Goal: Information Seeking & Learning: Learn about a topic

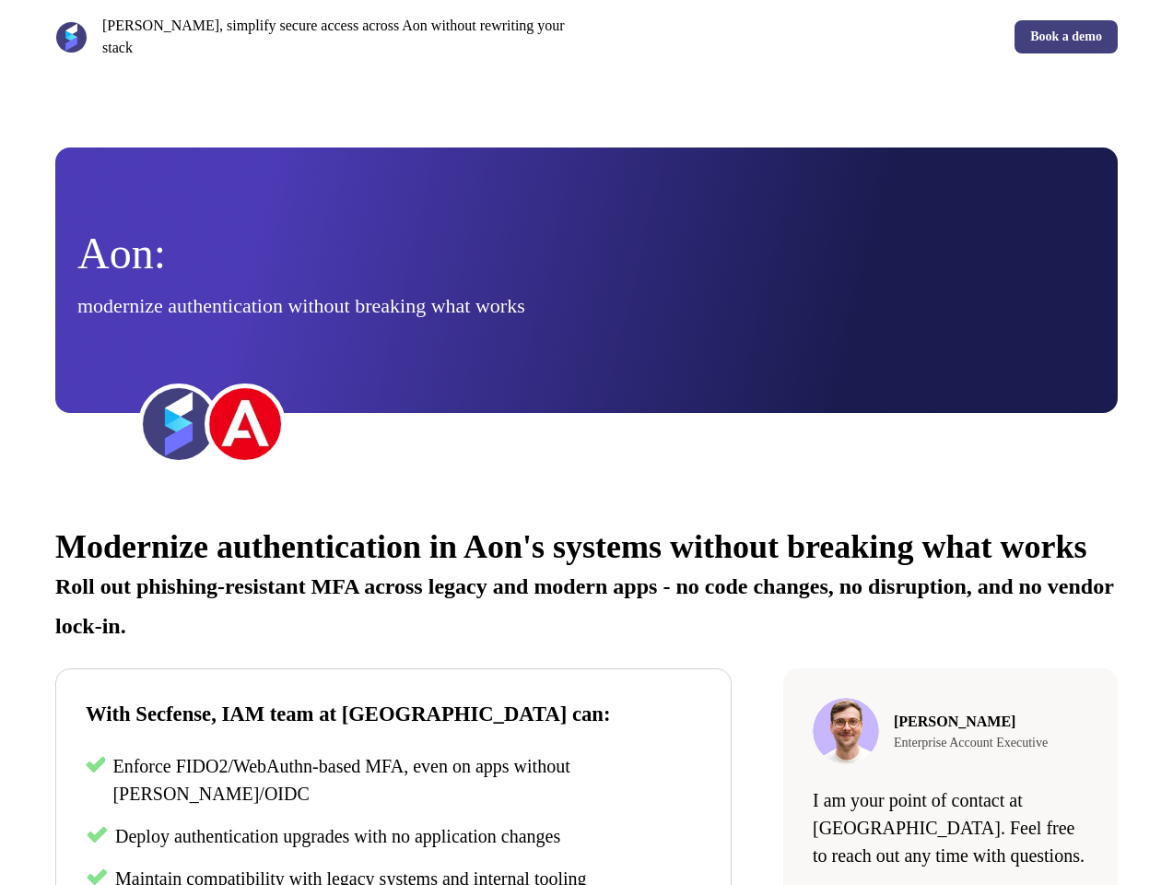
click at [586, 31] on div "[PERSON_NAME], simplify secure access across Aon without rewriting your stack B…" at bounding box center [586, 37] width 1173 height 74
click at [317, 31] on p "[PERSON_NAME], simplify secure access across Aon without rewriting your stack" at bounding box center [340, 37] width 477 height 44
click at [856, 31] on div "Book a demo" at bounding box center [856, 36] width 524 height 33
click at [586, 269] on div "Aon: modernize authentication without breaking what works" at bounding box center [586, 280] width 1018 height 97
click at [179, 413] on img at bounding box center [179, 424] width 74 height 74
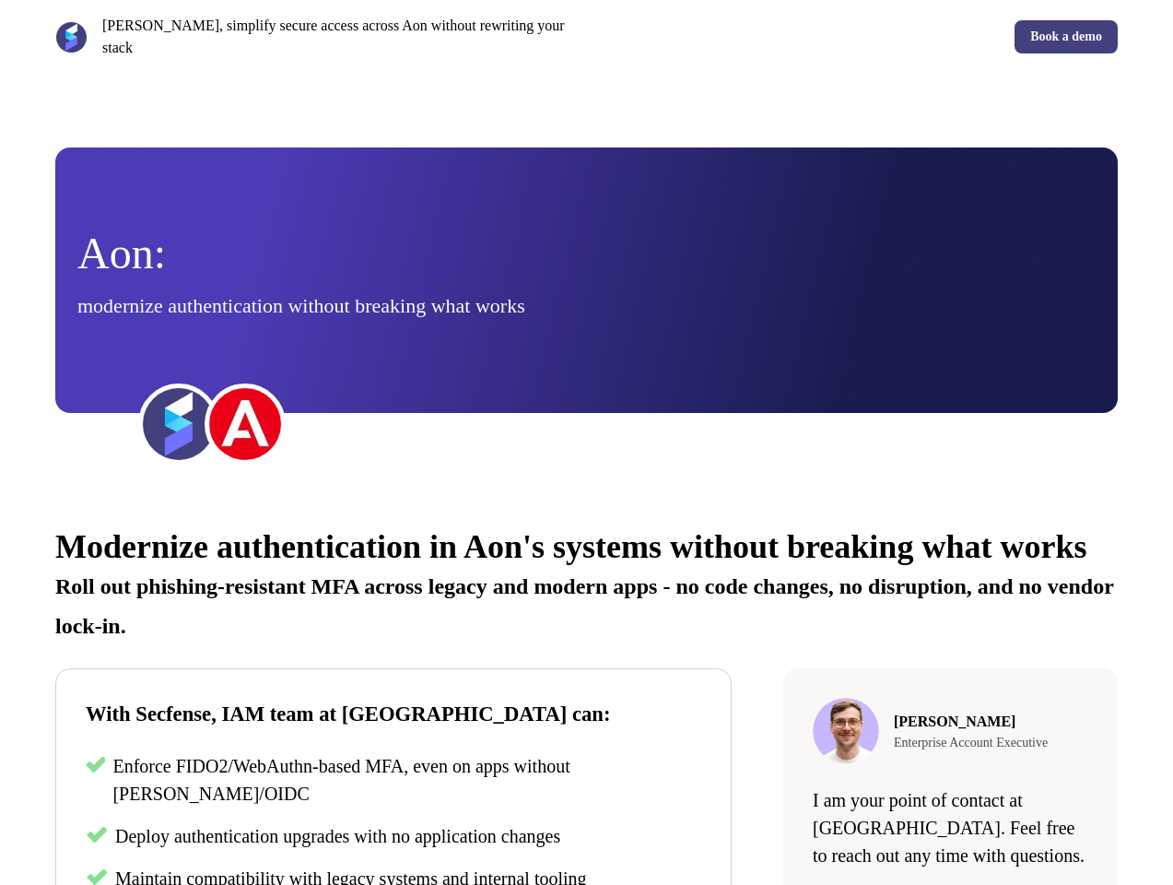
click at [245, 413] on img at bounding box center [245, 424] width 74 height 74
click at [586, 687] on div "Modernize authentication in Aon's systems without breaking what works Roll out …" at bounding box center [586, 815] width 1173 height 628
click at [586, 589] on p "Roll out phishing-resistant MFA across legacy and modern apps - no code changes…" at bounding box center [586, 598] width 1063 height 79
click at [393, 806] on p "Enforce FIDO2/WebAuthn-based MFA, even on apps without [PERSON_NAME]/OIDC" at bounding box center [406, 779] width 589 height 55
click at [393, 846] on span "Deploy authentication upgrades with no application changes" at bounding box center [337, 836] width 445 height 20
